Goal: Navigation & Orientation: Find specific page/section

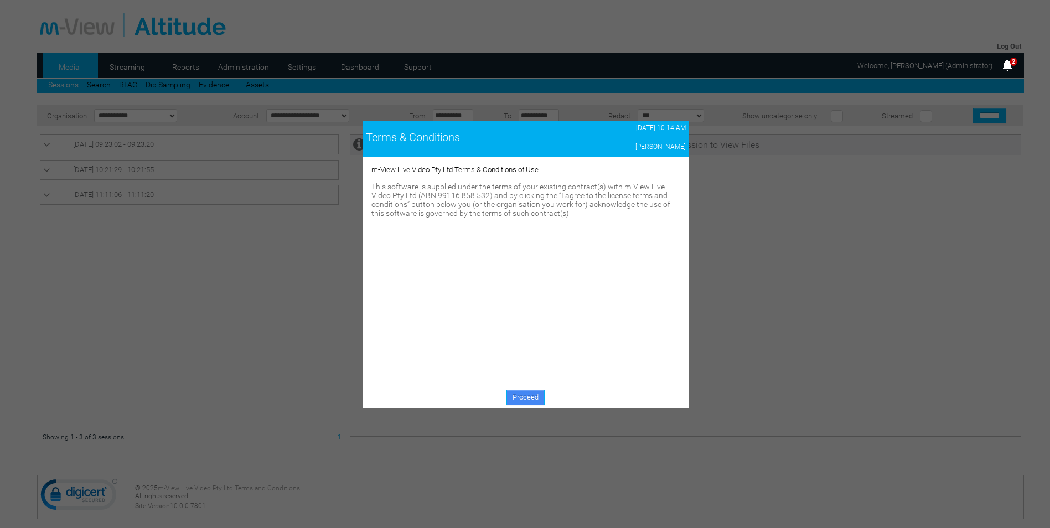
click at [525, 394] on link "Proceed" at bounding box center [525, 397] width 38 height 15
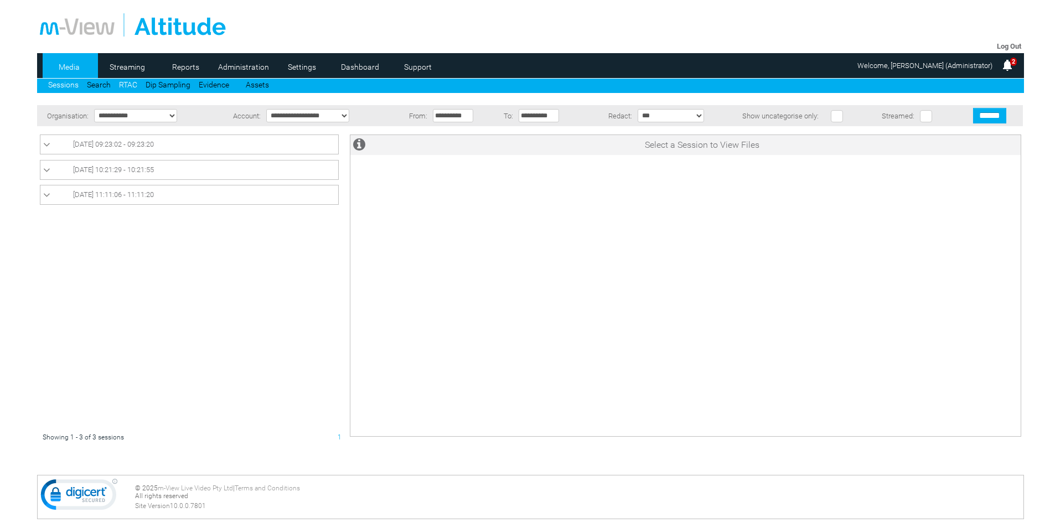
click at [130, 84] on link "RTAC" at bounding box center [128, 84] width 18 height 9
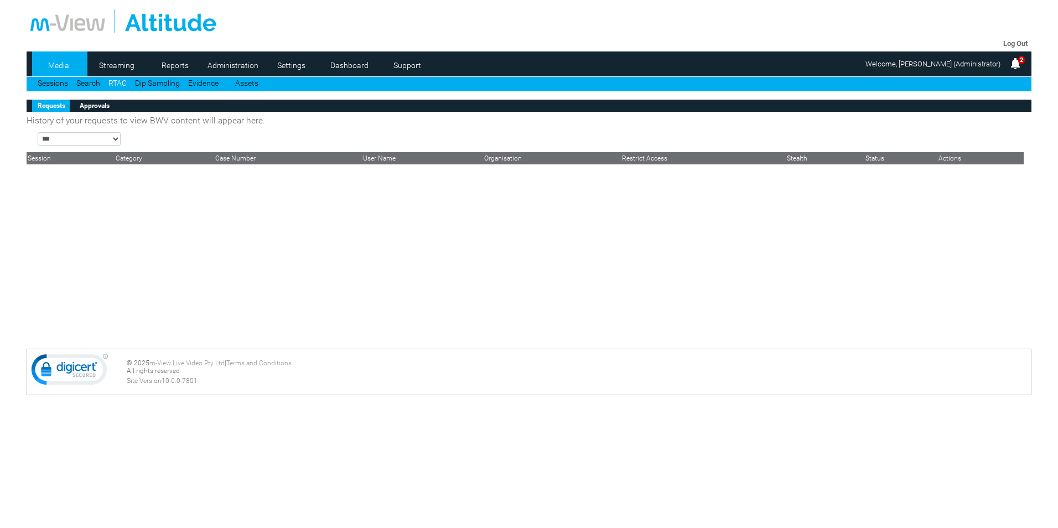
click at [73, 142] on select "**********" at bounding box center [79, 138] width 83 height 13
click at [86, 83] on link "Search" at bounding box center [88, 83] width 24 height 9
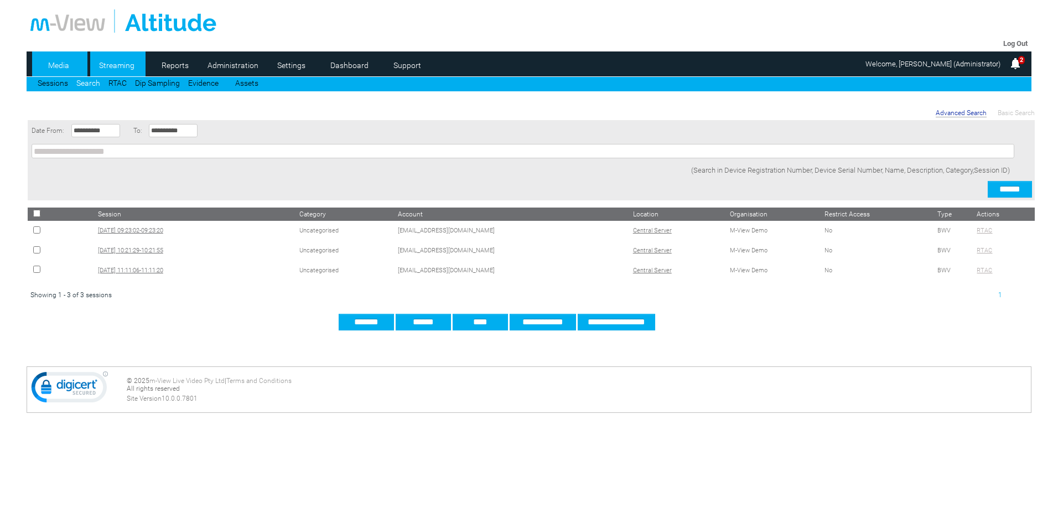
click at [104, 61] on link "Streaming" at bounding box center [117, 65] width 54 height 17
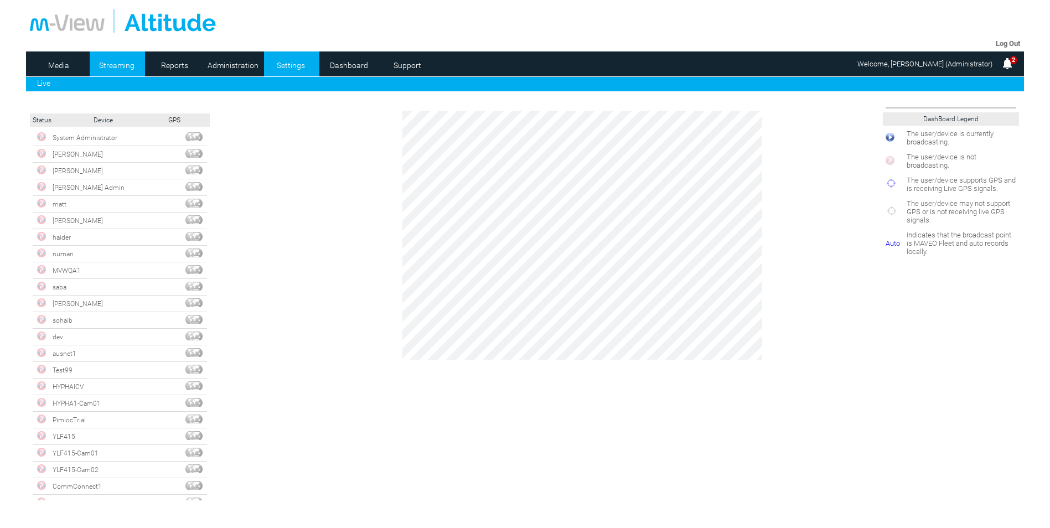
click at [296, 67] on link "Settings" at bounding box center [291, 65] width 54 height 17
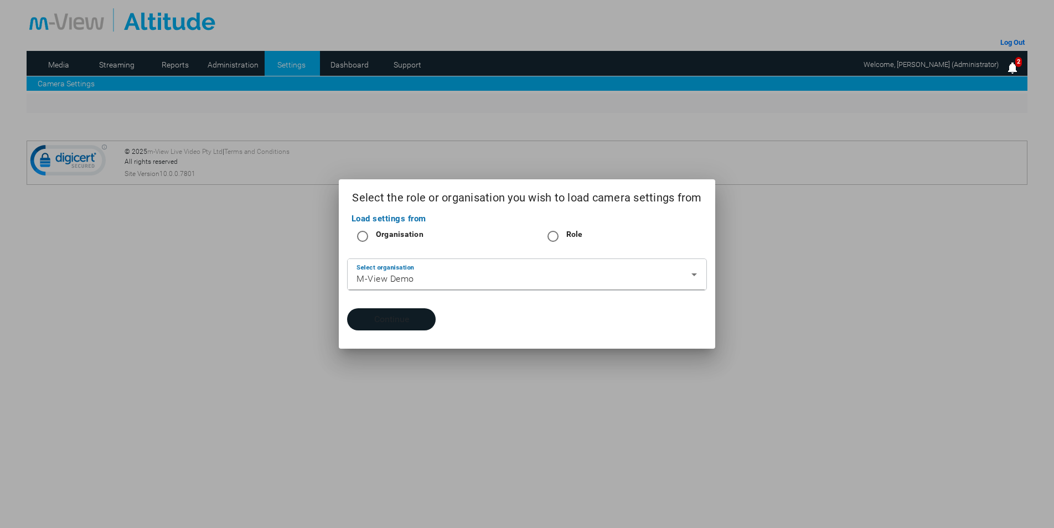
click at [386, 319] on button "Continue" at bounding box center [391, 319] width 89 height 22
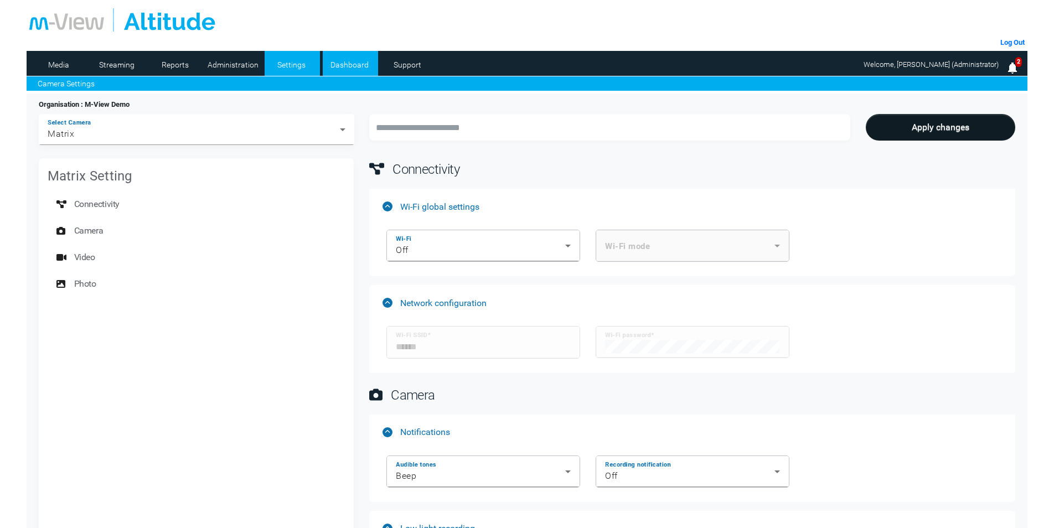
click at [357, 61] on link "Dashboard" at bounding box center [350, 64] width 54 height 17
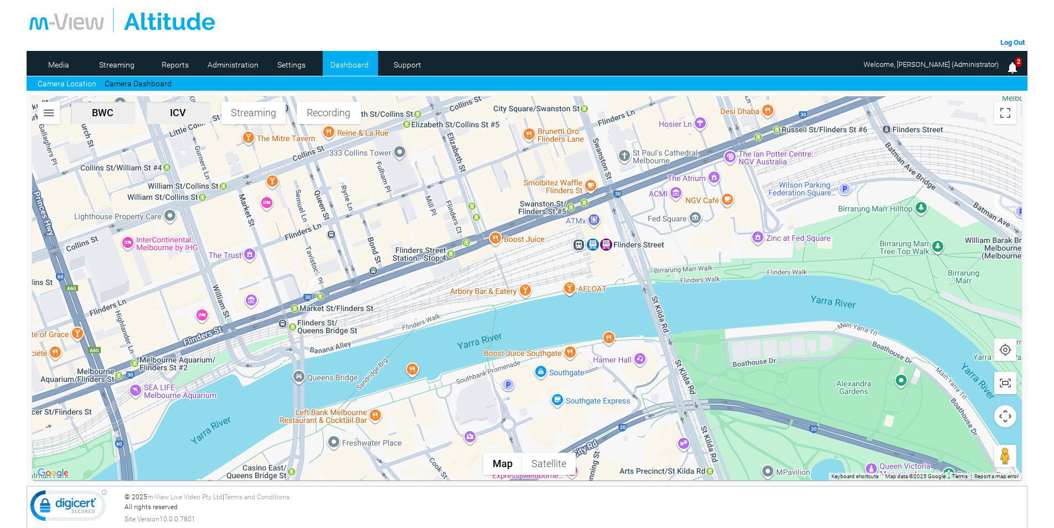
click at [49, 112] on img "button" at bounding box center [48, 112] width 13 height 13
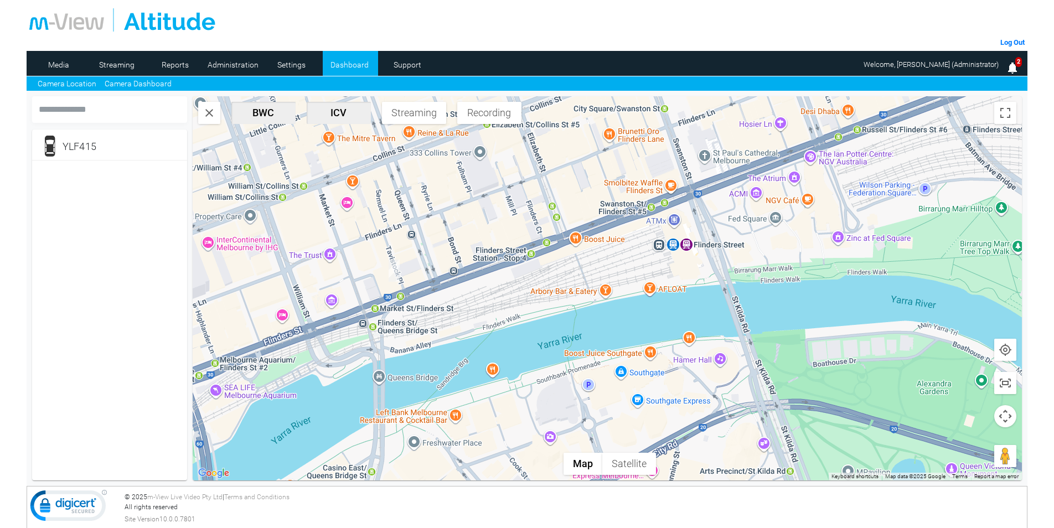
click at [156, 79] on link "Camera Dashboard" at bounding box center [138, 84] width 67 height 12
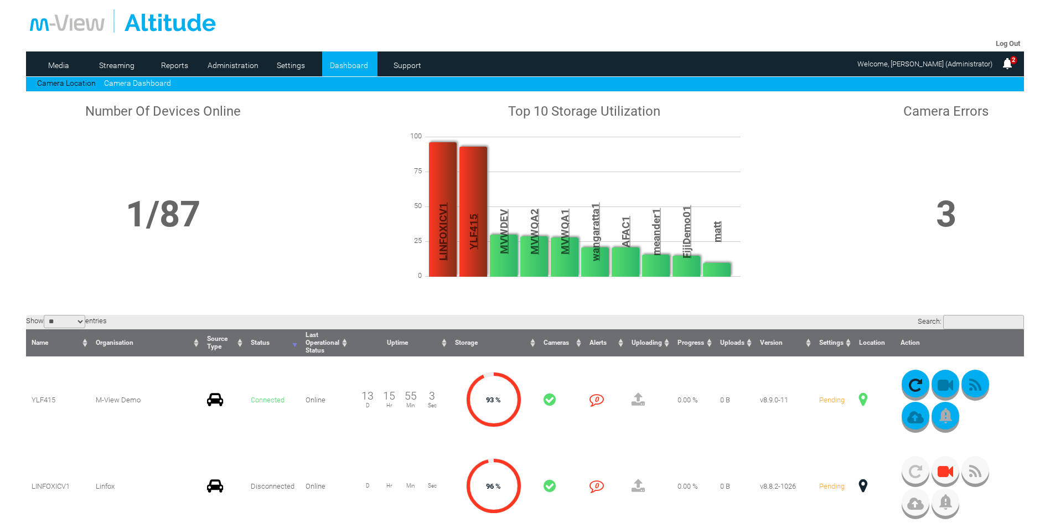
click at [959, 326] on input "Search:" at bounding box center [983, 322] width 81 height 14
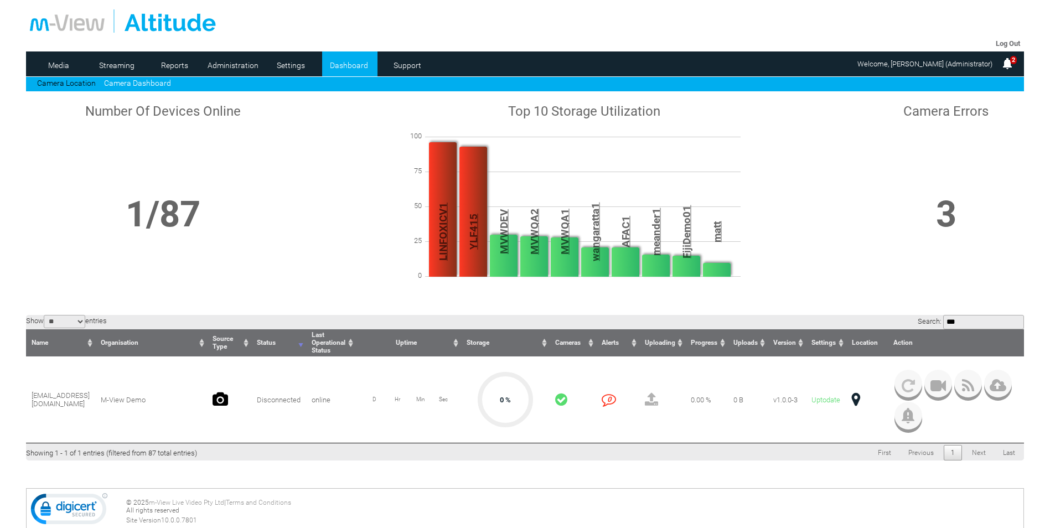
type input "***"
click at [267, 63] on link "Settings" at bounding box center [291, 65] width 54 height 17
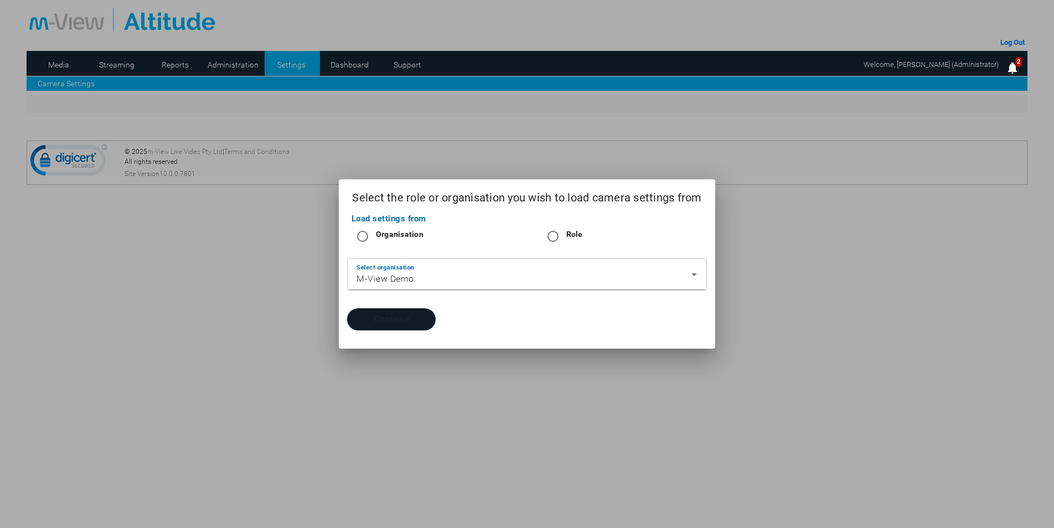
click at [377, 317] on button "Continue" at bounding box center [391, 319] width 89 height 22
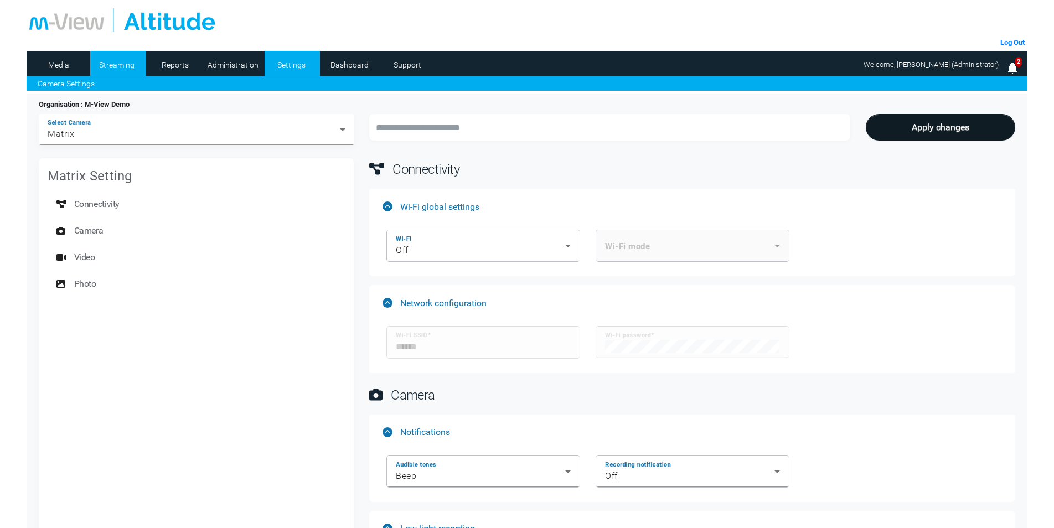
click at [127, 66] on link "Streaming" at bounding box center [117, 64] width 54 height 17
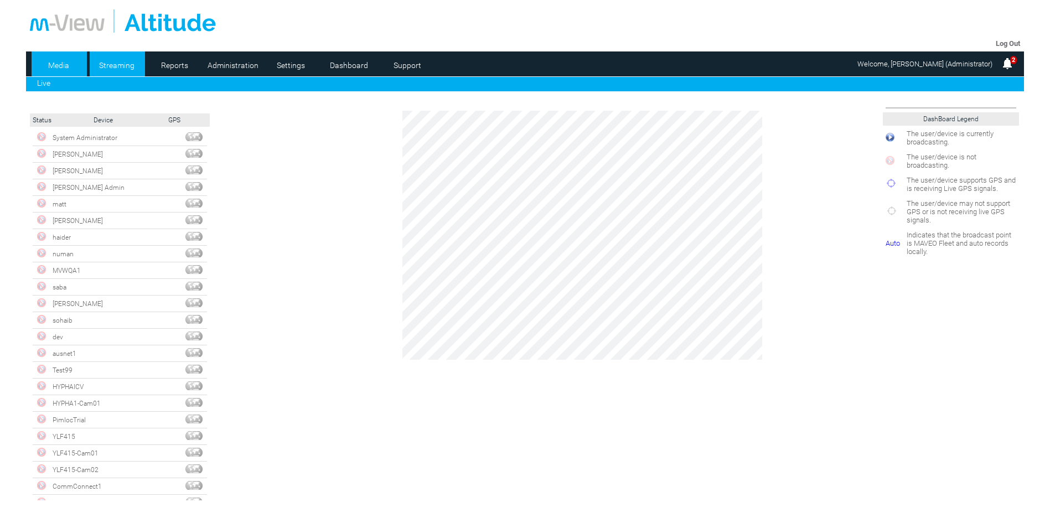
click at [59, 69] on link "Media" at bounding box center [59, 65] width 54 height 17
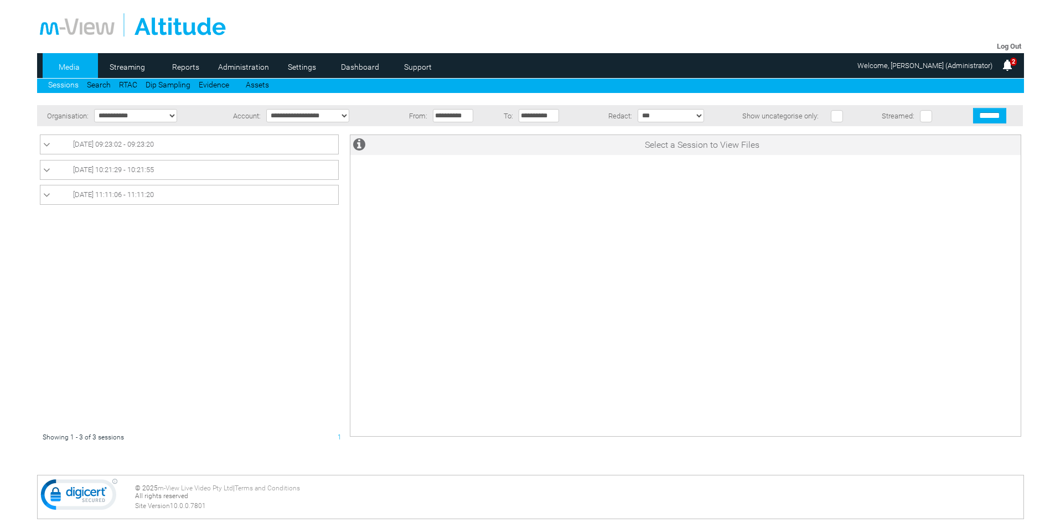
click at [65, 146] on link "[DATE] 09:23:02 - 09:23:20" at bounding box center [189, 144] width 292 height 13
